Goal: Task Accomplishment & Management: Use online tool/utility

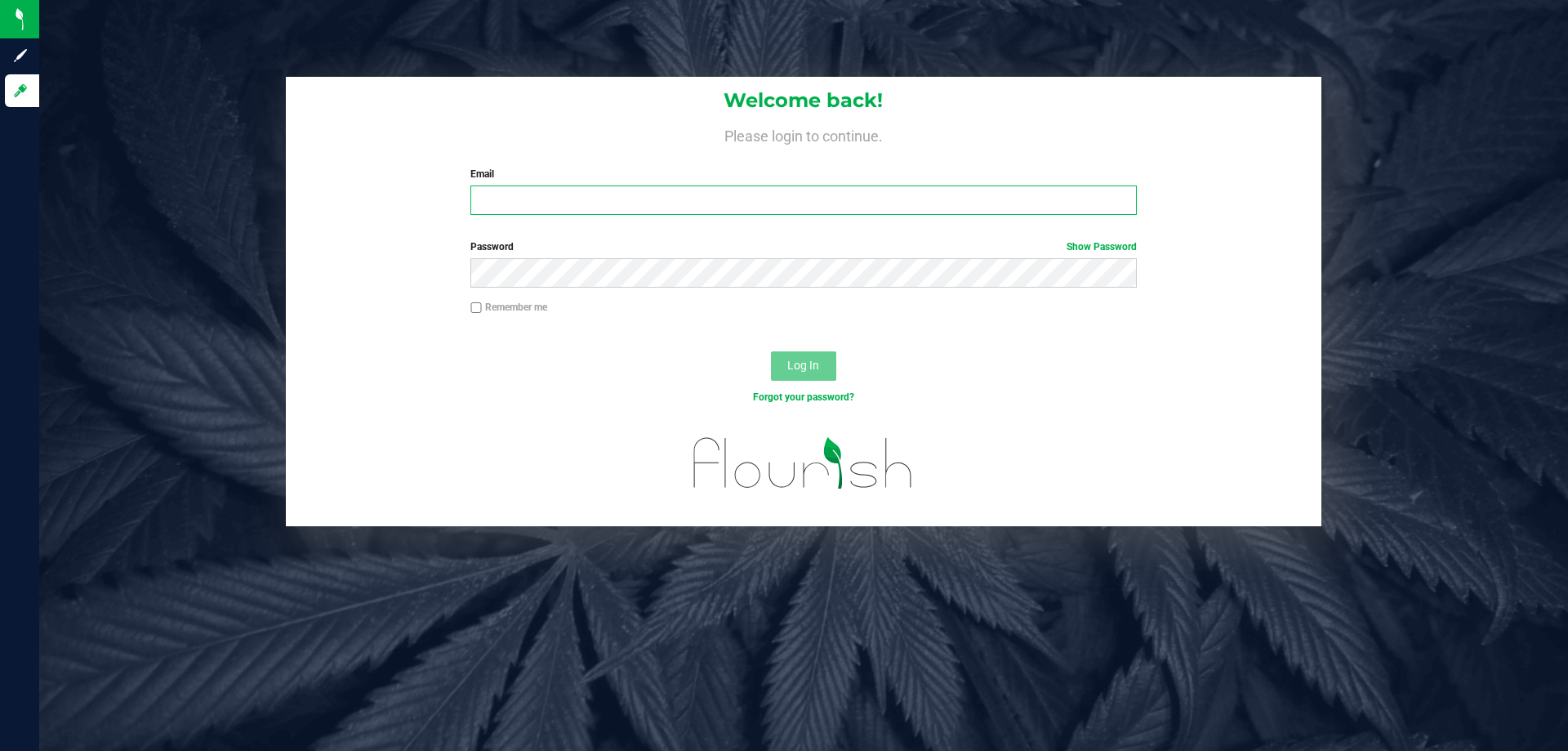
click at [580, 214] on input "Email" at bounding box center [803, 200] width 665 height 29
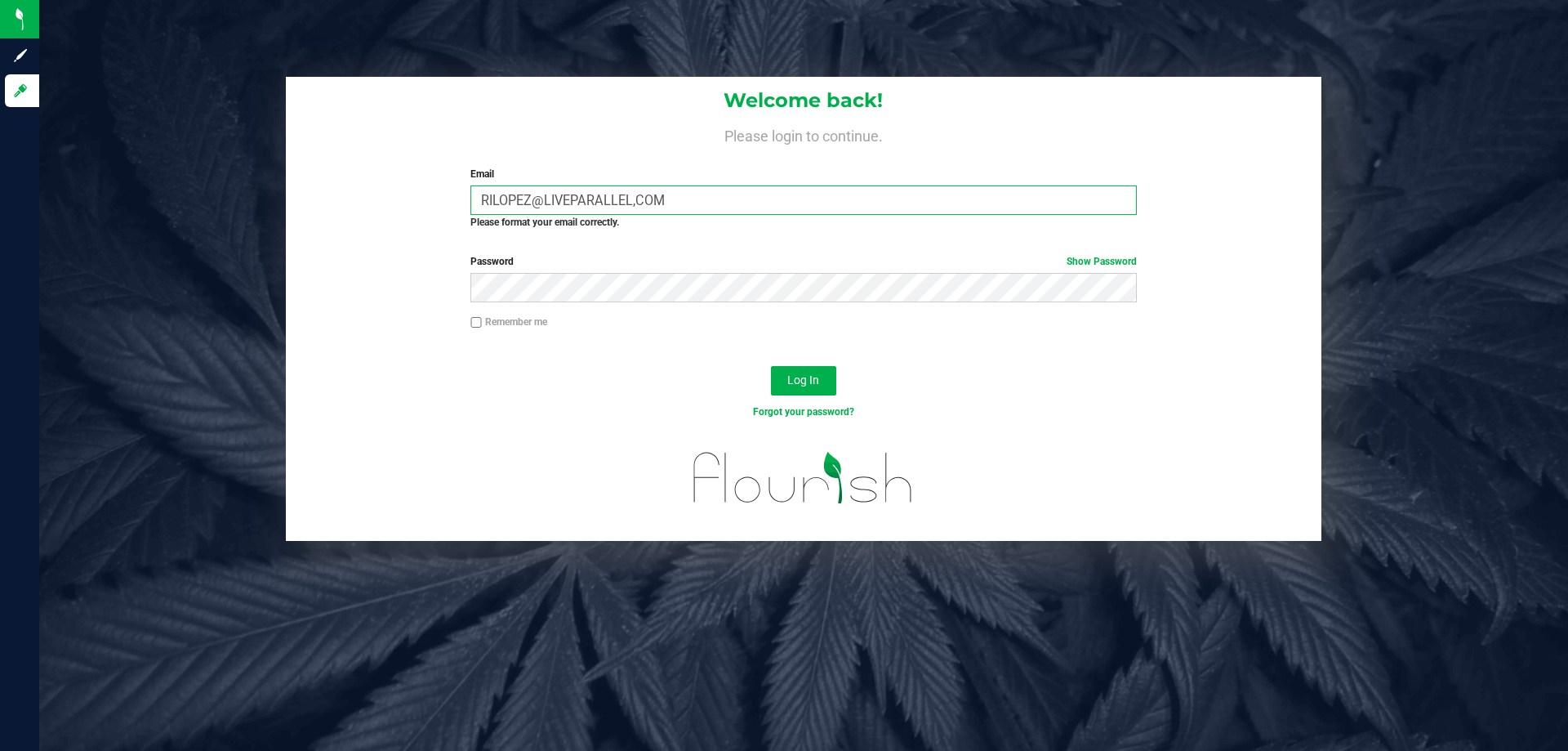
click at [635, 201] on input "RILOPEZ@LIVEPARALLEL,COM" at bounding box center [803, 200] width 665 height 29
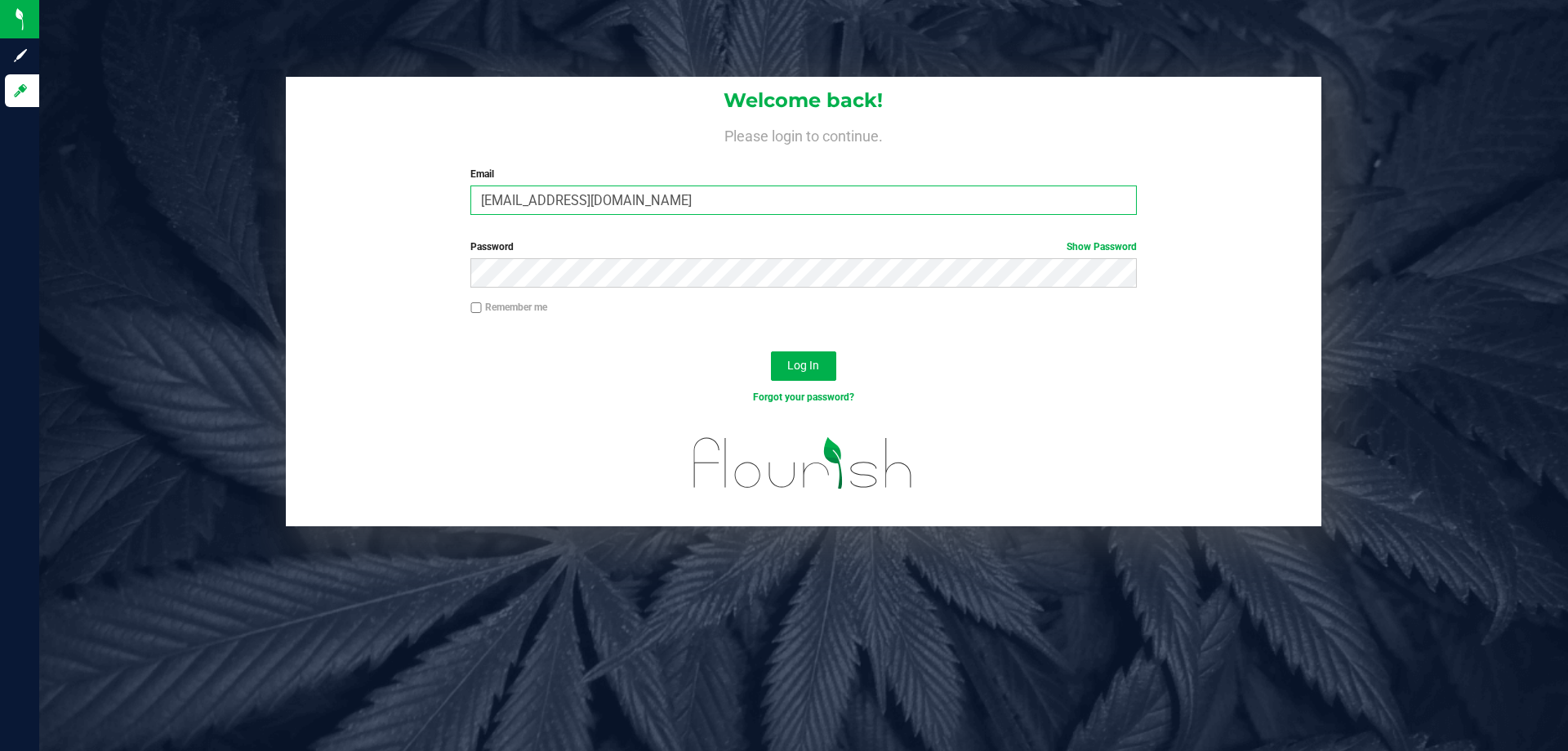
type input "[EMAIL_ADDRESS][DOMAIN_NAME]"
click at [771, 352] on button "Log In" at bounding box center [804, 366] width 66 height 29
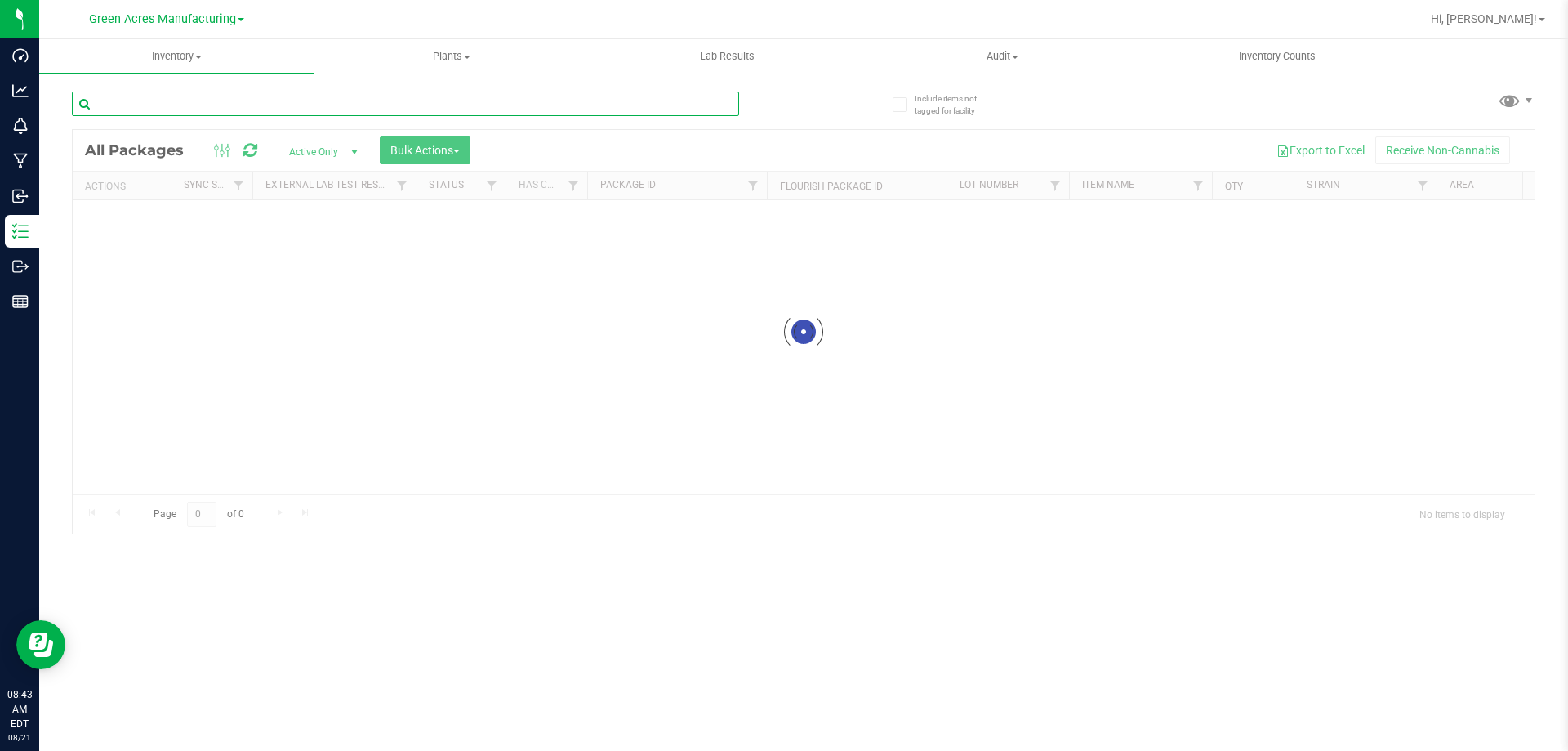
click at [675, 103] on input "text" at bounding box center [405, 103] width 667 height 25
type input "250410-dda-02"
click at [233, 24] on span "Green Acres Manufacturing" at bounding box center [162, 19] width 147 height 15
click at [330, 94] on input "250410-dda-02" at bounding box center [405, 103] width 667 height 25
click at [330, 95] on input "250410-dda-02" at bounding box center [405, 103] width 667 height 25
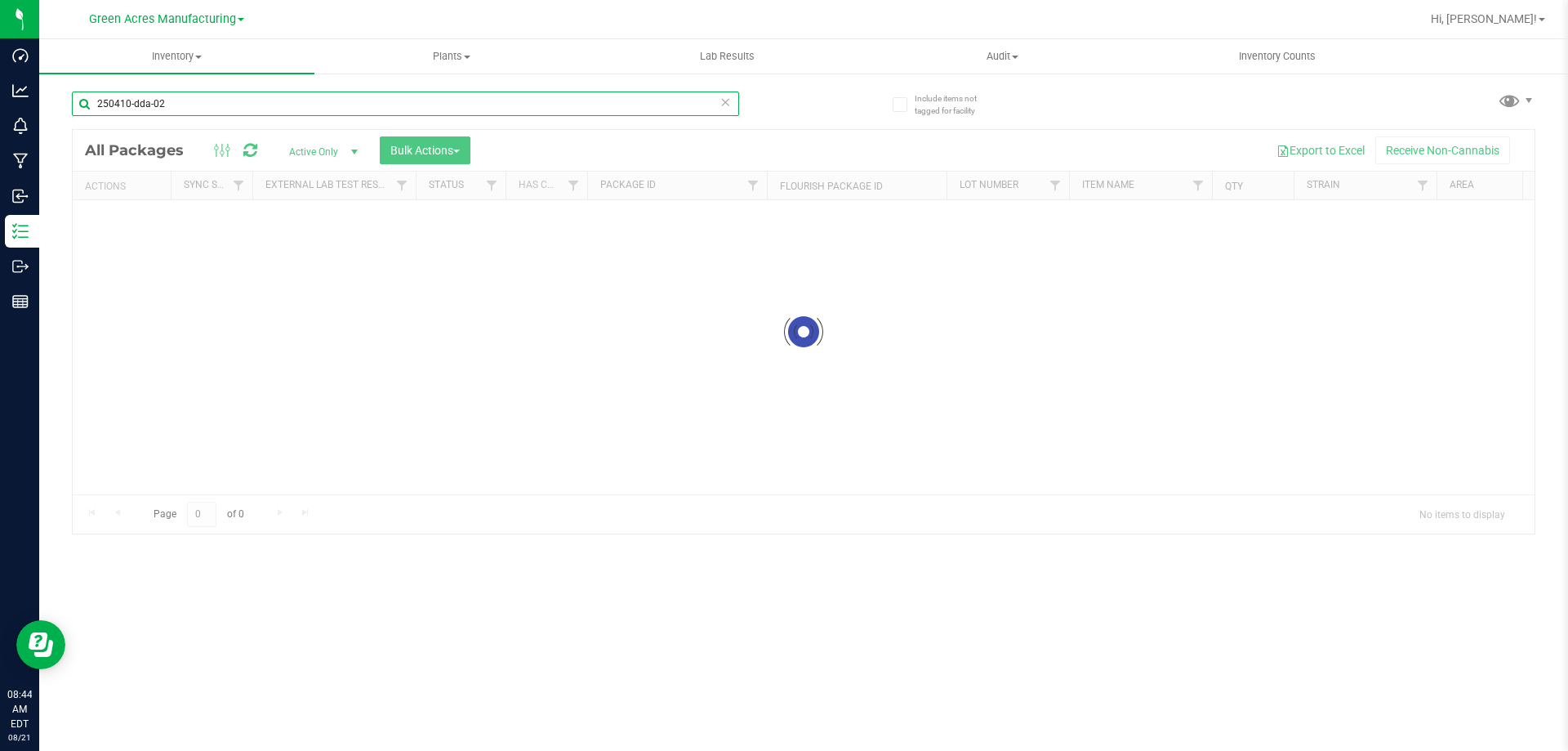
click at [330, 95] on input "250410-dda-02" at bounding box center [405, 103] width 667 height 25
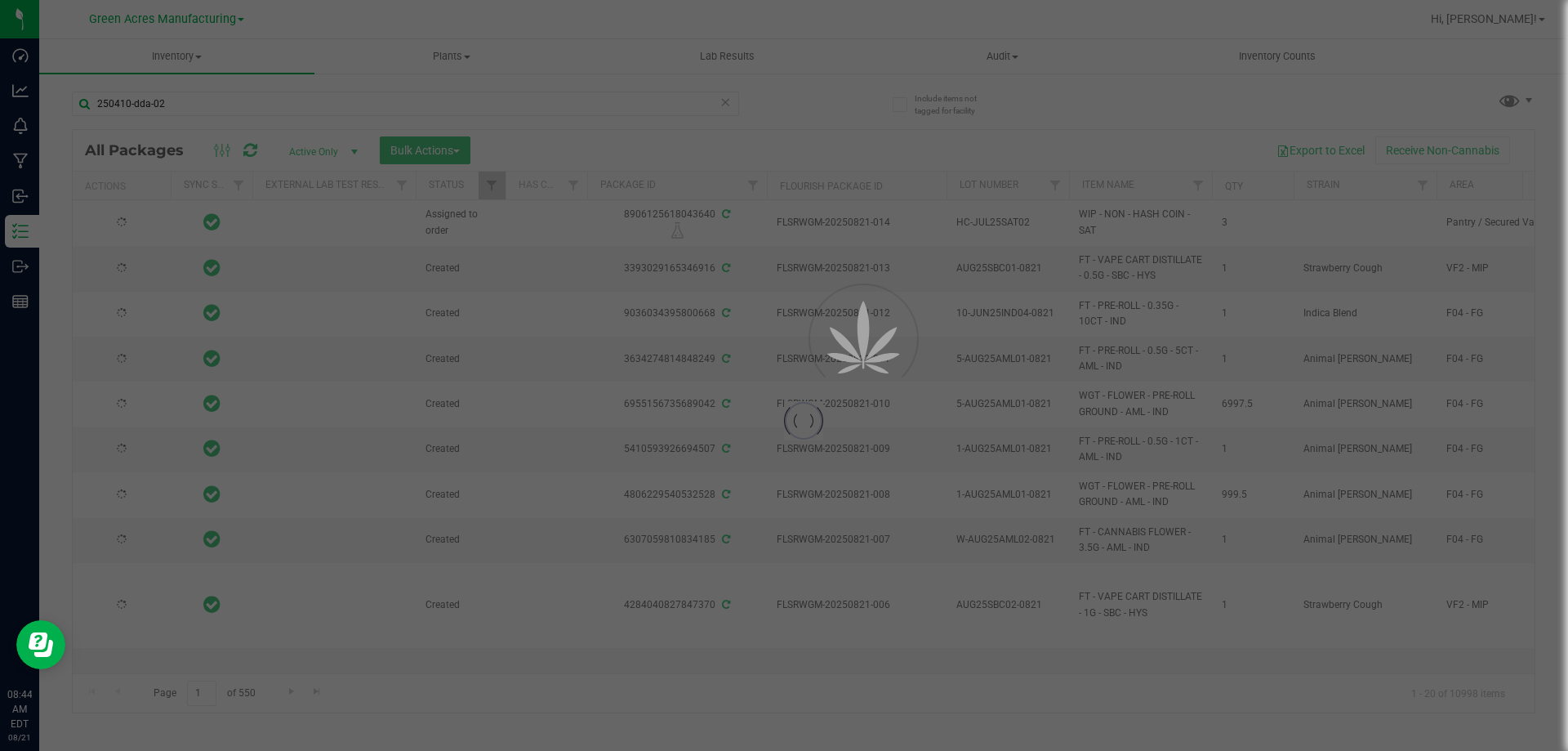
click at [224, 24] on div at bounding box center [784, 376] width 1568 height 751
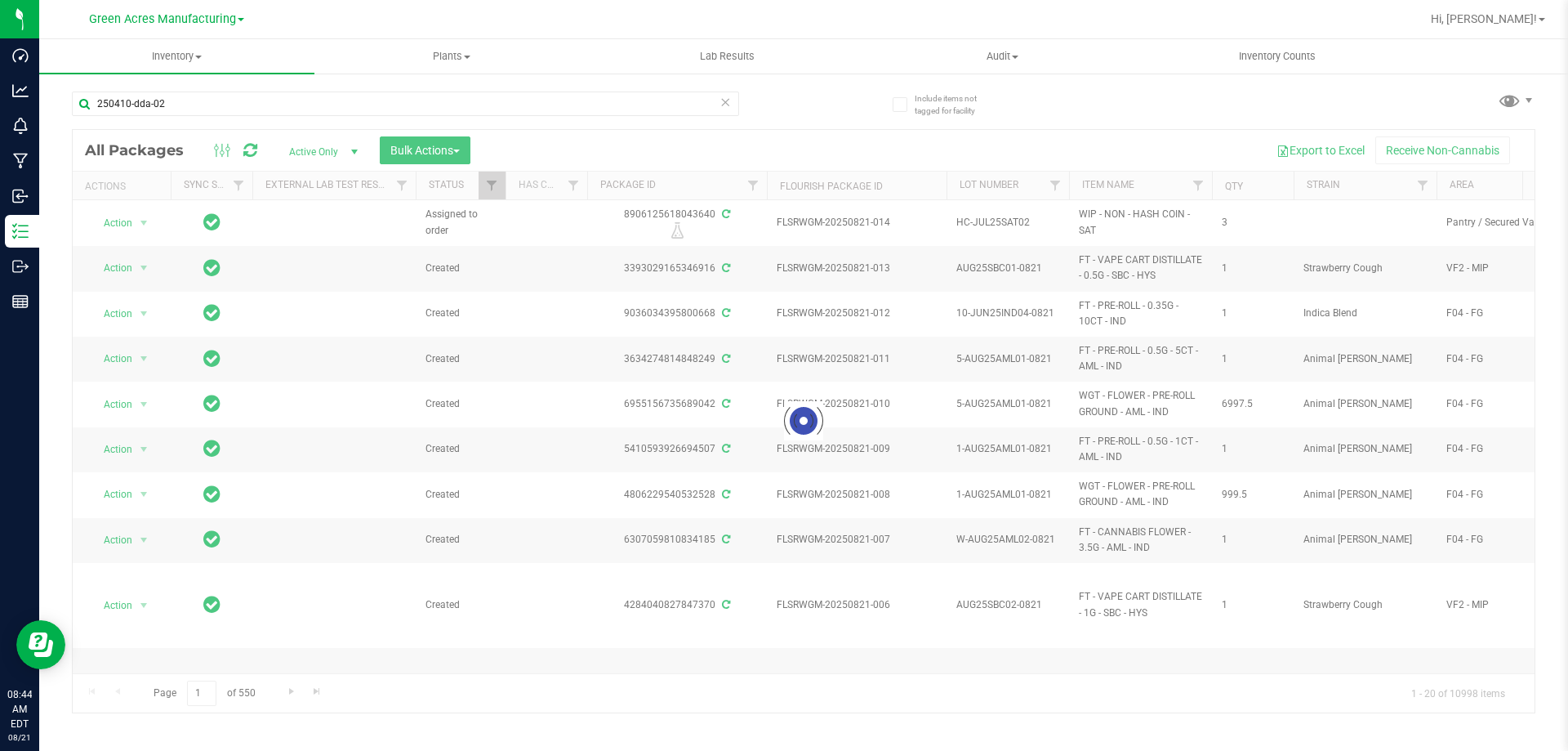
click at [222, 26] on span "Green Acres Manufacturing" at bounding box center [162, 19] width 147 height 14
click at [220, 57] on link "Green Acres Cultivation" at bounding box center [167, 58] width 239 height 22
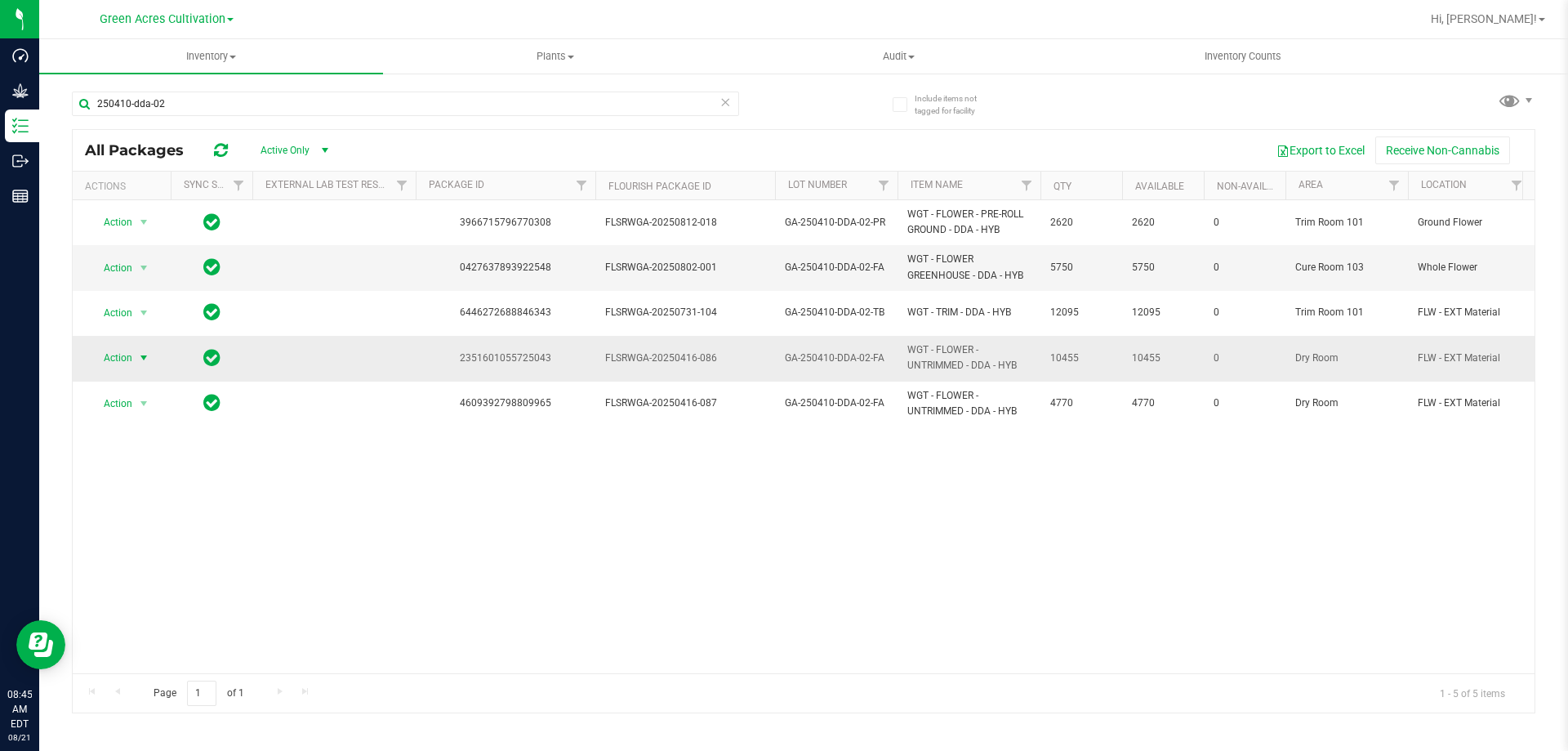
click at [99, 358] on span "Action" at bounding box center [111, 358] width 44 height 23
click at [169, 464] on li "Print package label" at bounding box center [142, 456] width 105 height 25
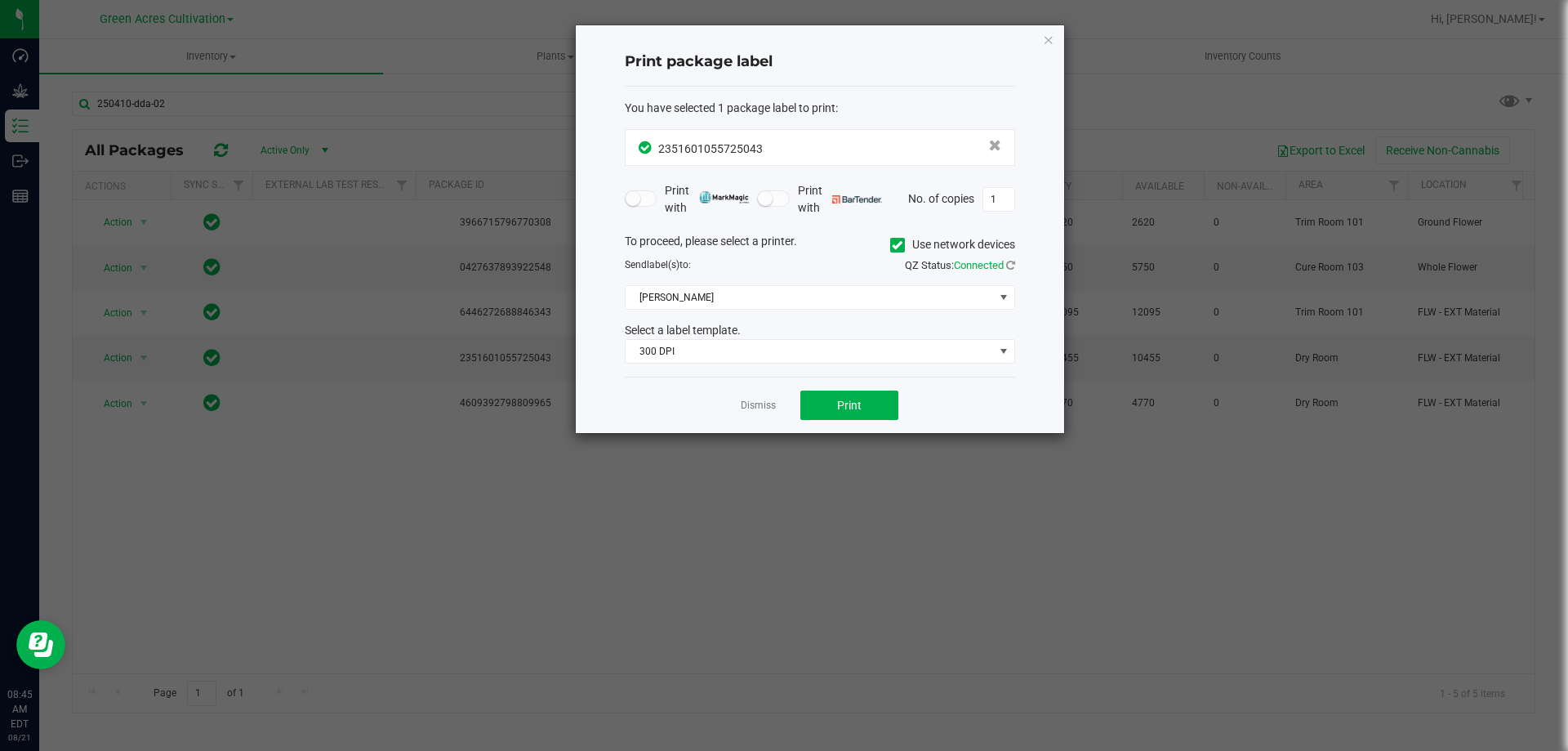
click at [956, 242] on label "Use network devices" at bounding box center [953, 245] width 125 height 17
click at [0, 0] on input "Use network devices" at bounding box center [0, 0] width 0 height 0
click at [729, 297] on span at bounding box center [810, 297] width 369 height 23
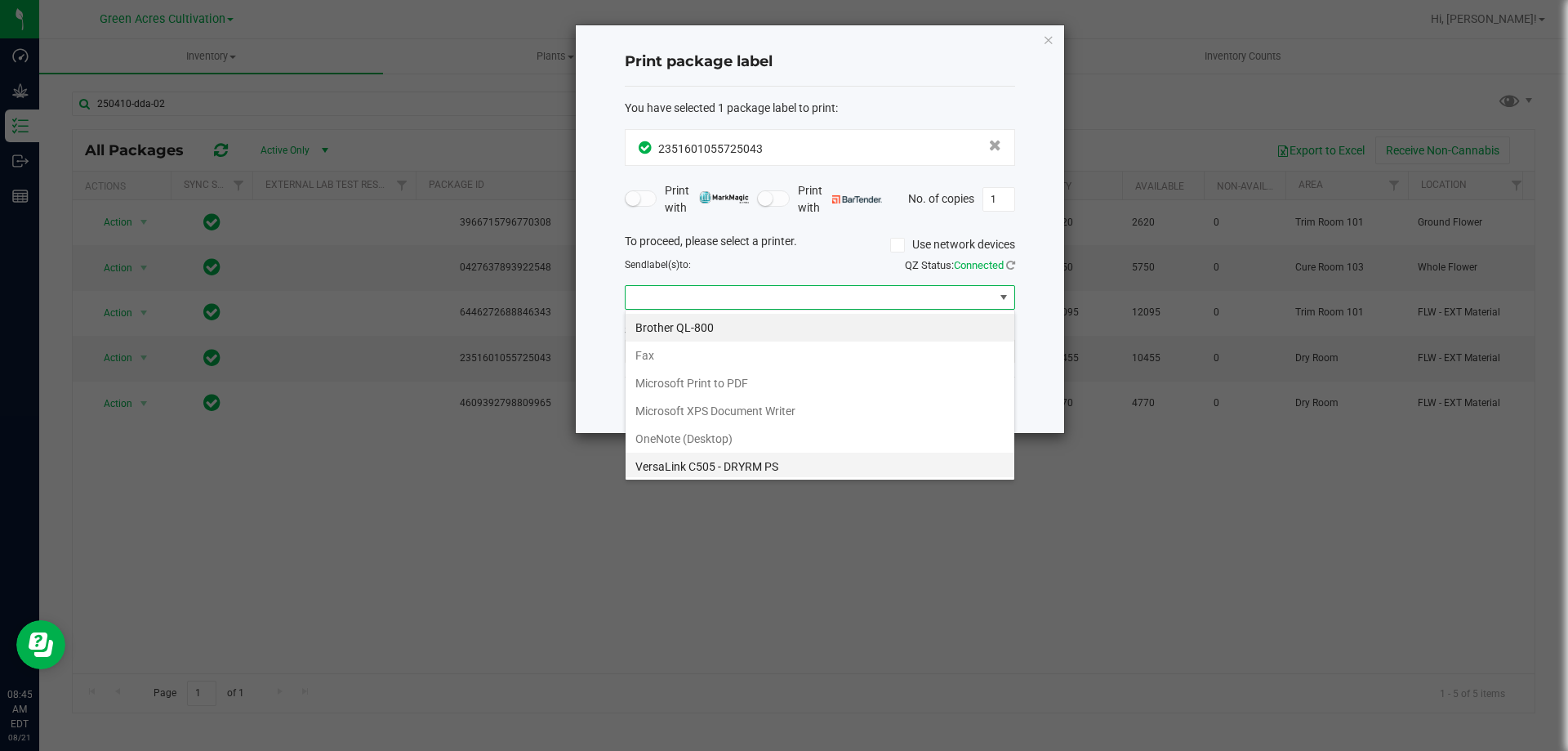
scroll to position [31, 0]
click at [710, 460] on ZPL "ZDesigner ZD420-203dpi ZPL" at bounding box center [820, 463] width 389 height 28
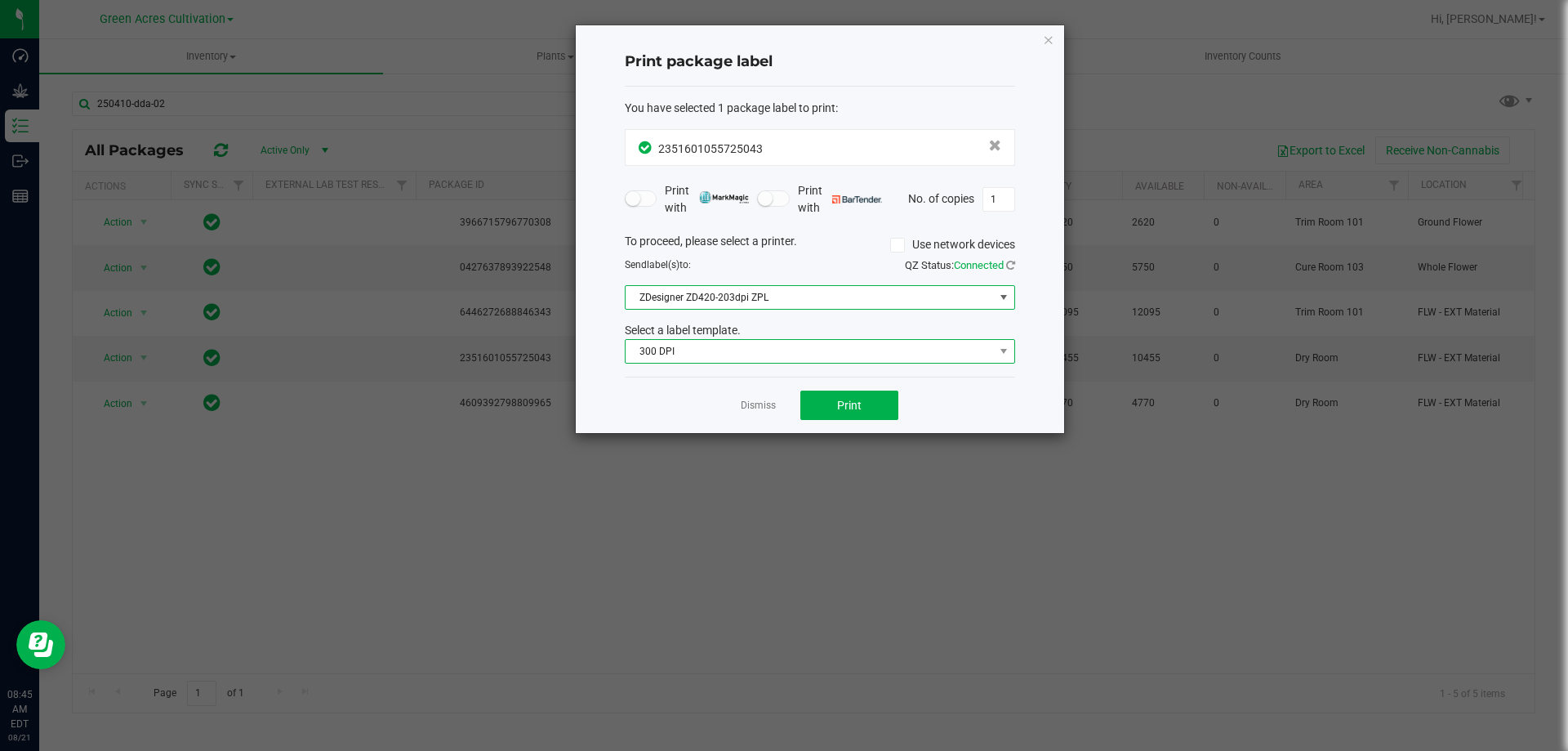
click at [793, 357] on span "300 DPI" at bounding box center [810, 351] width 369 height 23
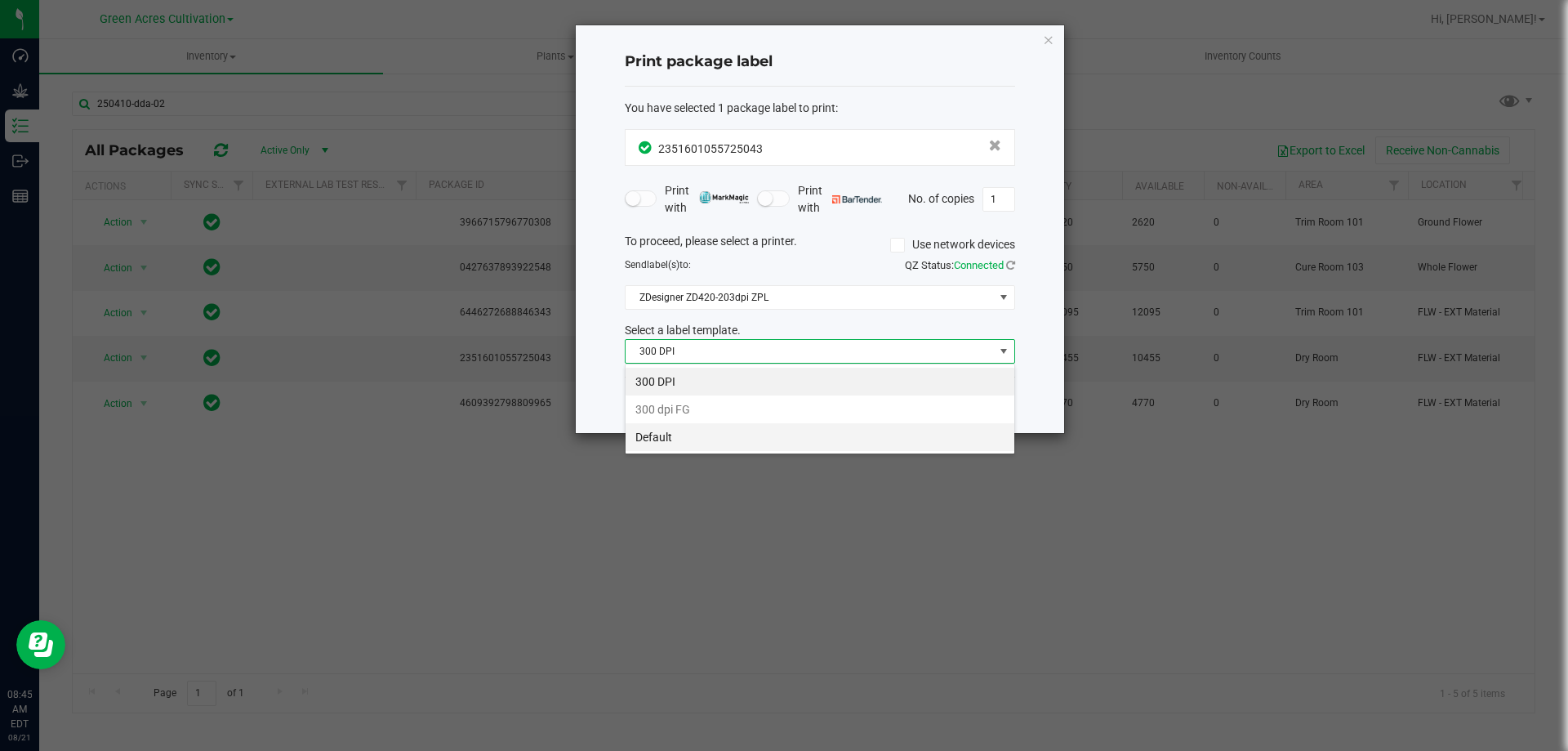
scroll to position [25, 391]
click at [754, 439] on li "Default" at bounding box center [820, 437] width 389 height 28
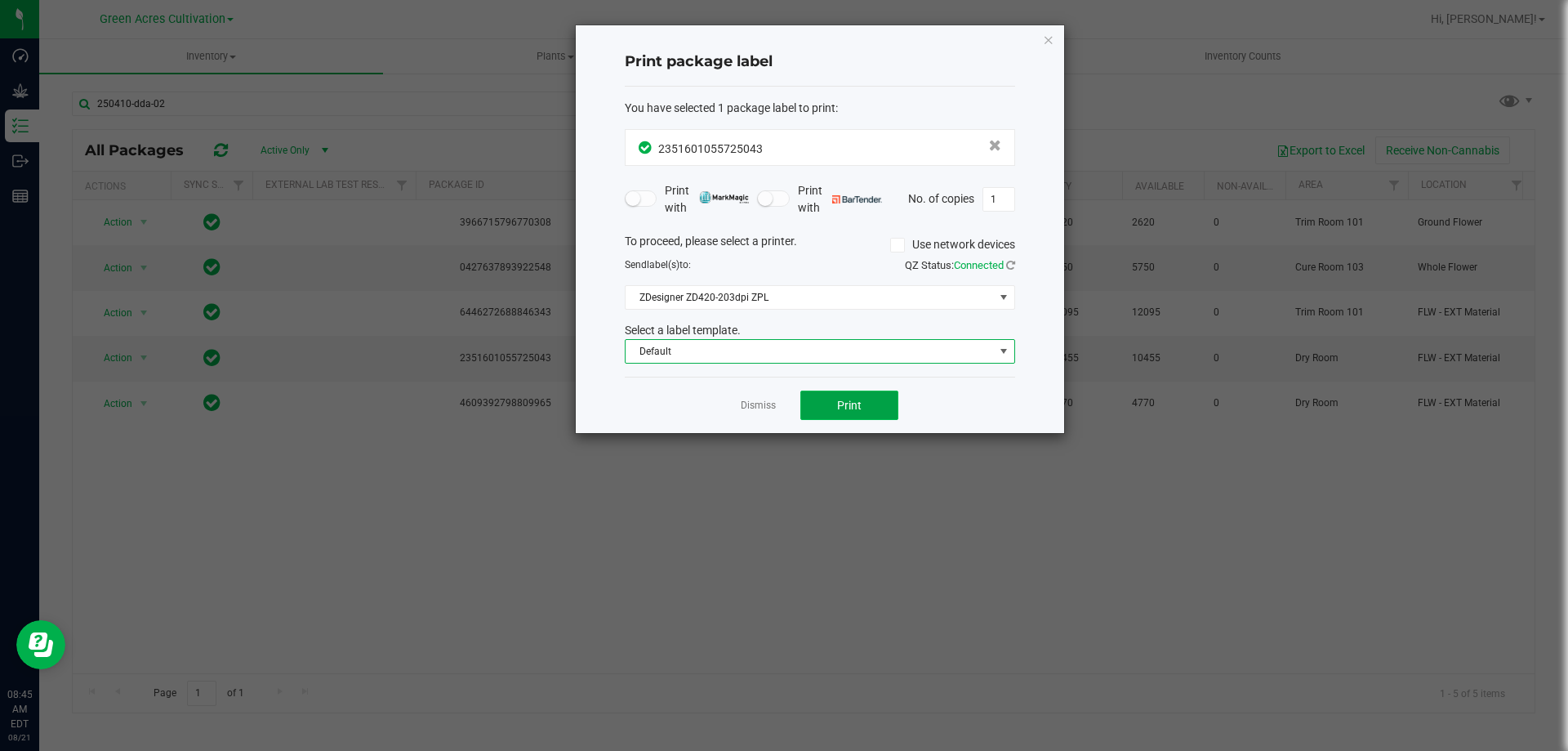
click at [852, 403] on span "Print" at bounding box center [849, 405] width 25 height 13
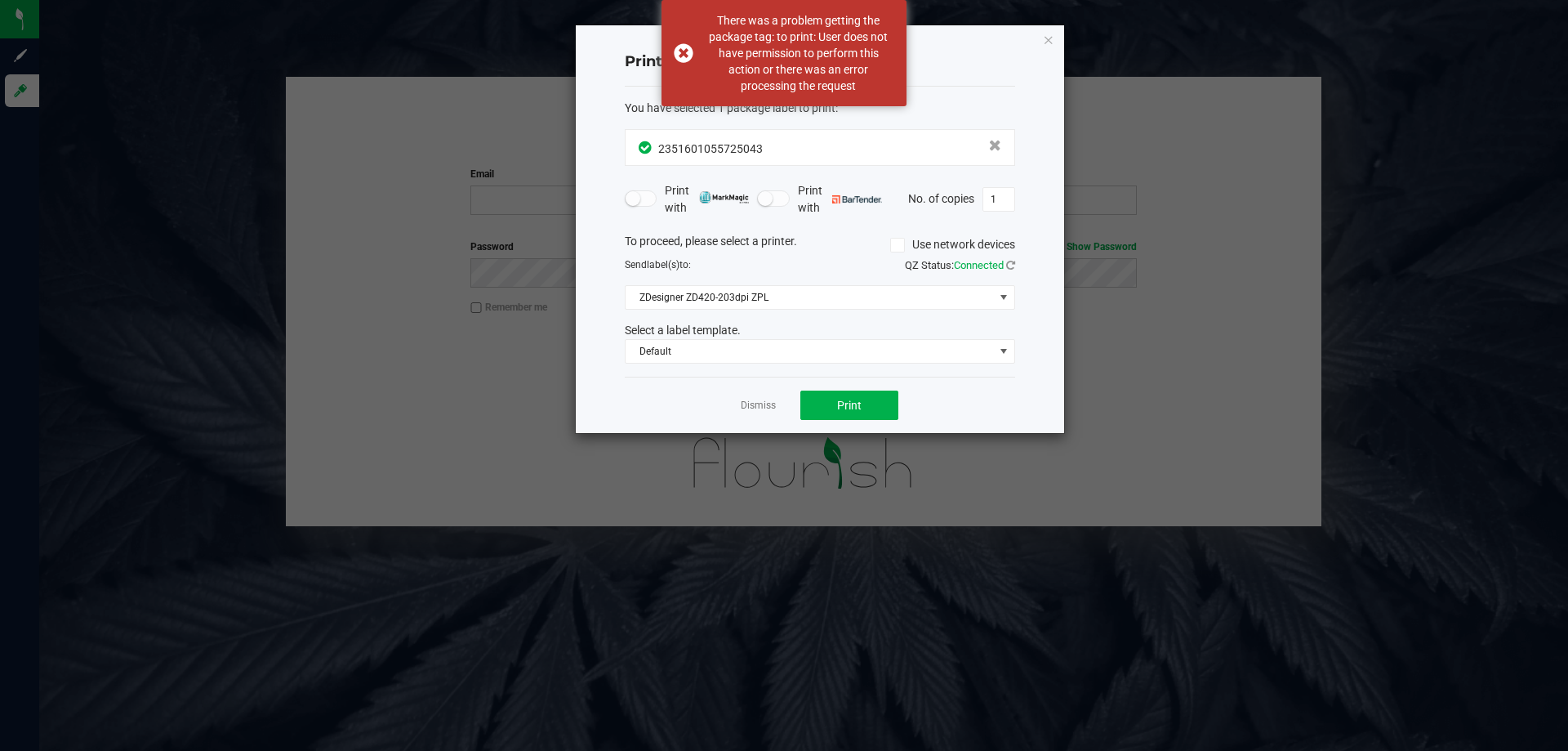
drag, startPoint x: 734, startPoint y: 404, endPoint x: 776, endPoint y: 405, distance: 42.0
click at [734, 405] on div "Dismiss Print" at bounding box center [820, 405] width 391 height 56
click at [776, 405] on div "Dismiss Print" at bounding box center [820, 405] width 391 height 56
click at [766, 405] on link "Dismiss" at bounding box center [758, 405] width 35 height 14
